Goal: Information Seeking & Learning: Learn about a topic

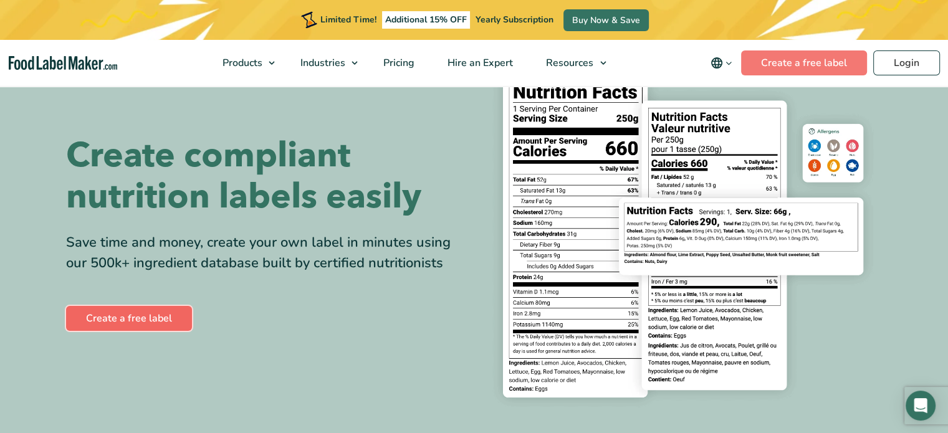
drag, startPoint x: 0, startPoint y: 0, endPoint x: 138, endPoint y: 323, distance: 351.5
click at [138, 323] on link "Create a free label" at bounding box center [129, 318] width 126 height 25
click at [406, 64] on span "Pricing" at bounding box center [397, 63] width 36 height 14
